Goal: Check status: Check status

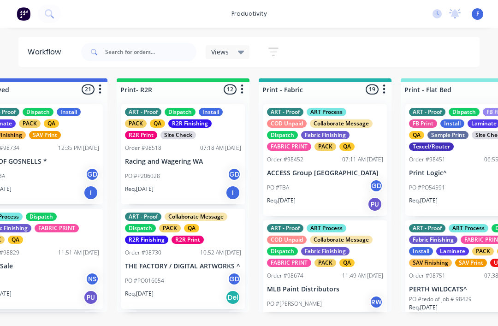
scroll to position [1114, 0]
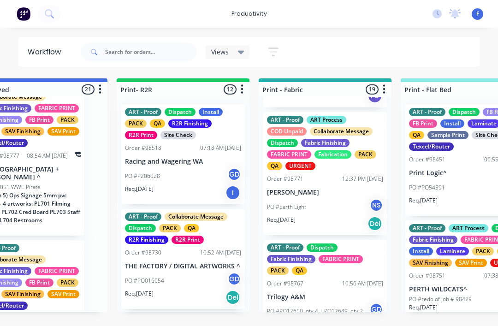
click at [236, 45] on div "Views" at bounding box center [228, 52] width 44 height 14
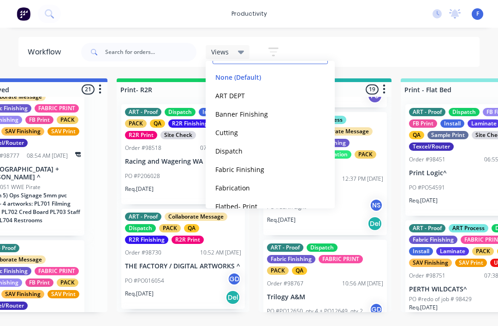
scroll to position [54, 0]
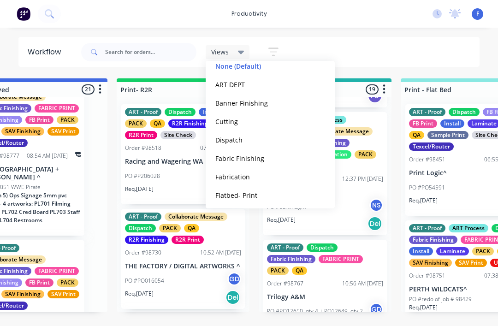
click at [245, 179] on button "Fabrication" at bounding box center [261, 176] width 98 height 11
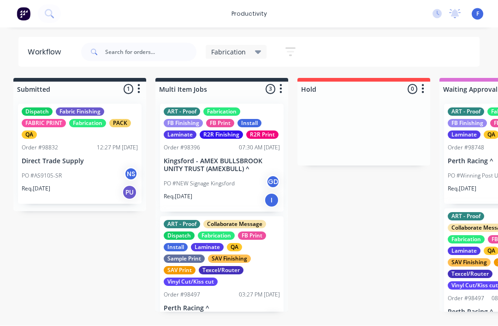
scroll to position [0, 0]
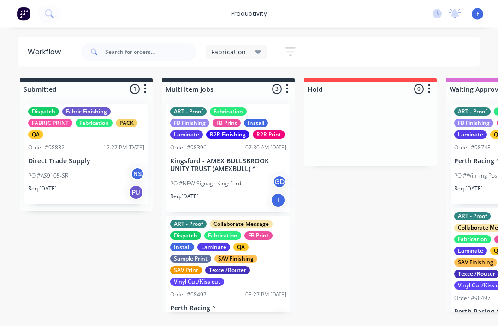
click at [60, 159] on p "Direct Trade Supply" at bounding box center [86, 162] width 116 height 8
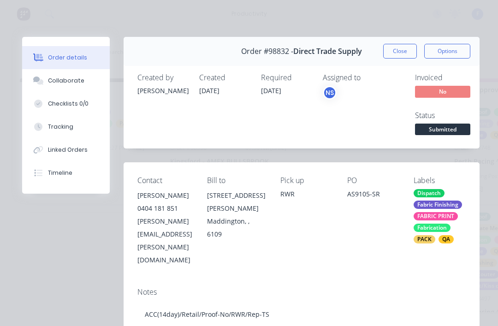
scroll to position [0, 0]
click at [401, 52] on button "Close" at bounding box center [400, 51] width 34 height 15
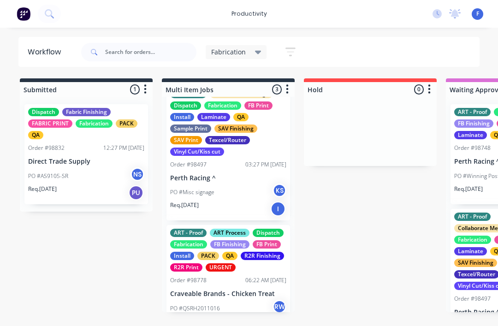
scroll to position [17, 0]
click at [245, 276] on div "06:22 AM [DATE]" at bounding box center [265, 280] width 41 height 8
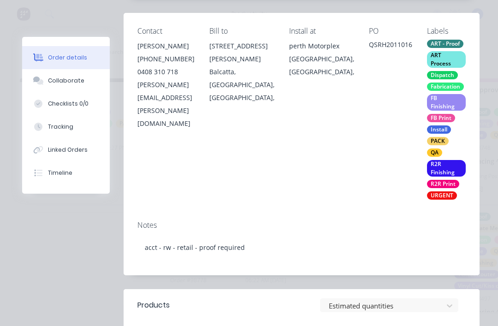
scroll to position [149, 0]
click at [62, 82] on div "Collaborate" at bounding box center [66, 81] width 36 height 8
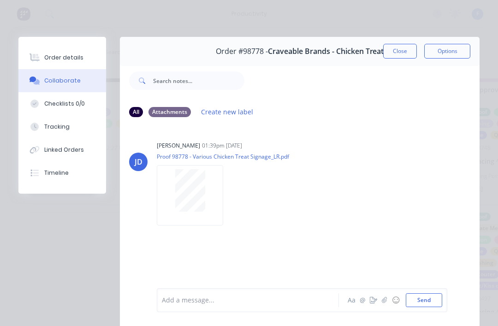
scroll to position [0, 0]
click at [69, 54] on div "Order details" at bounding box center [63, 57] width 39 height 8
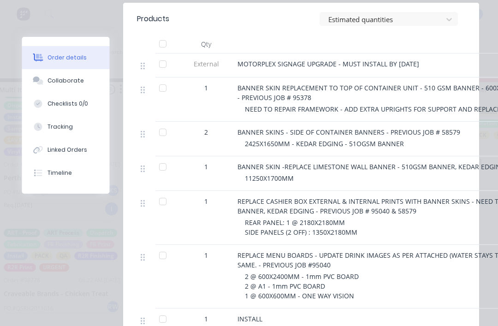
scroll to position [17, 166]
click at [442, 107] on span "NEED TO REPAIR FRAMEWORK - ADD EXTRA UPRIGHTS FOR SUPPORT AND REPLACE BACKING S…" at bounding box center [400, 109] width 311 height 9
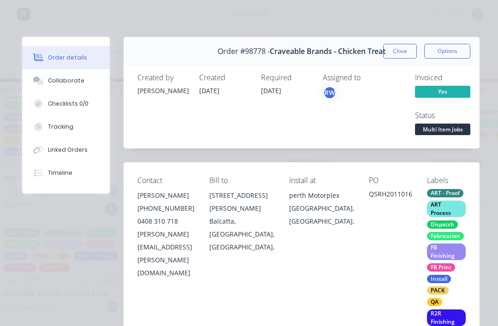
scroll to position [0, 0]
click at [399, 52] on button "Close" at bounding box center [400, 51] width 34 height 15
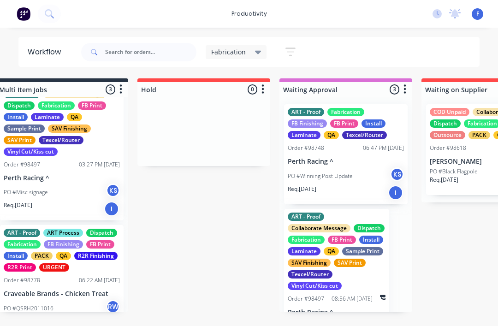
click at [44, 268] on div "ART - Proof ART Process Dispatch Fabrication FB Finishing FB Print Install PACK…" at bounding box center [62, 281] width 124 height 112
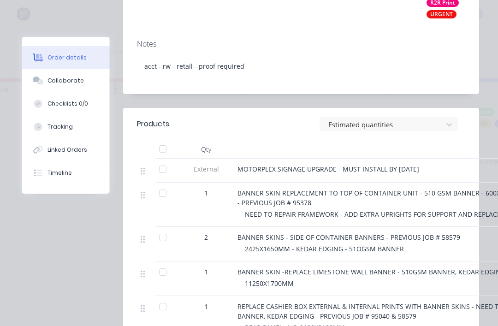
scroll to position [17, 314]
click at [465, 215] on span "NEED TO REPAIR FRAMEWORK - ADD EXTRA UPRIGHTS FOR SUPPORT AND REPLACE BACKING S…" at bounding box center [400, 214] width 311 height 9
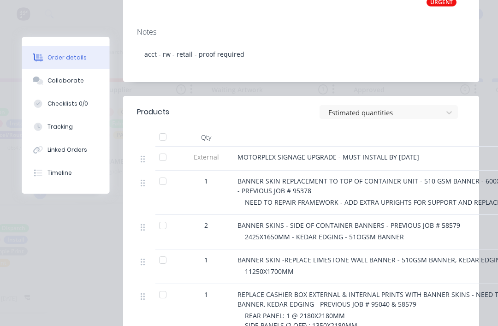
scroll to position [17, 522]
